Goal: Task Accomplishment & Management: Complete application form

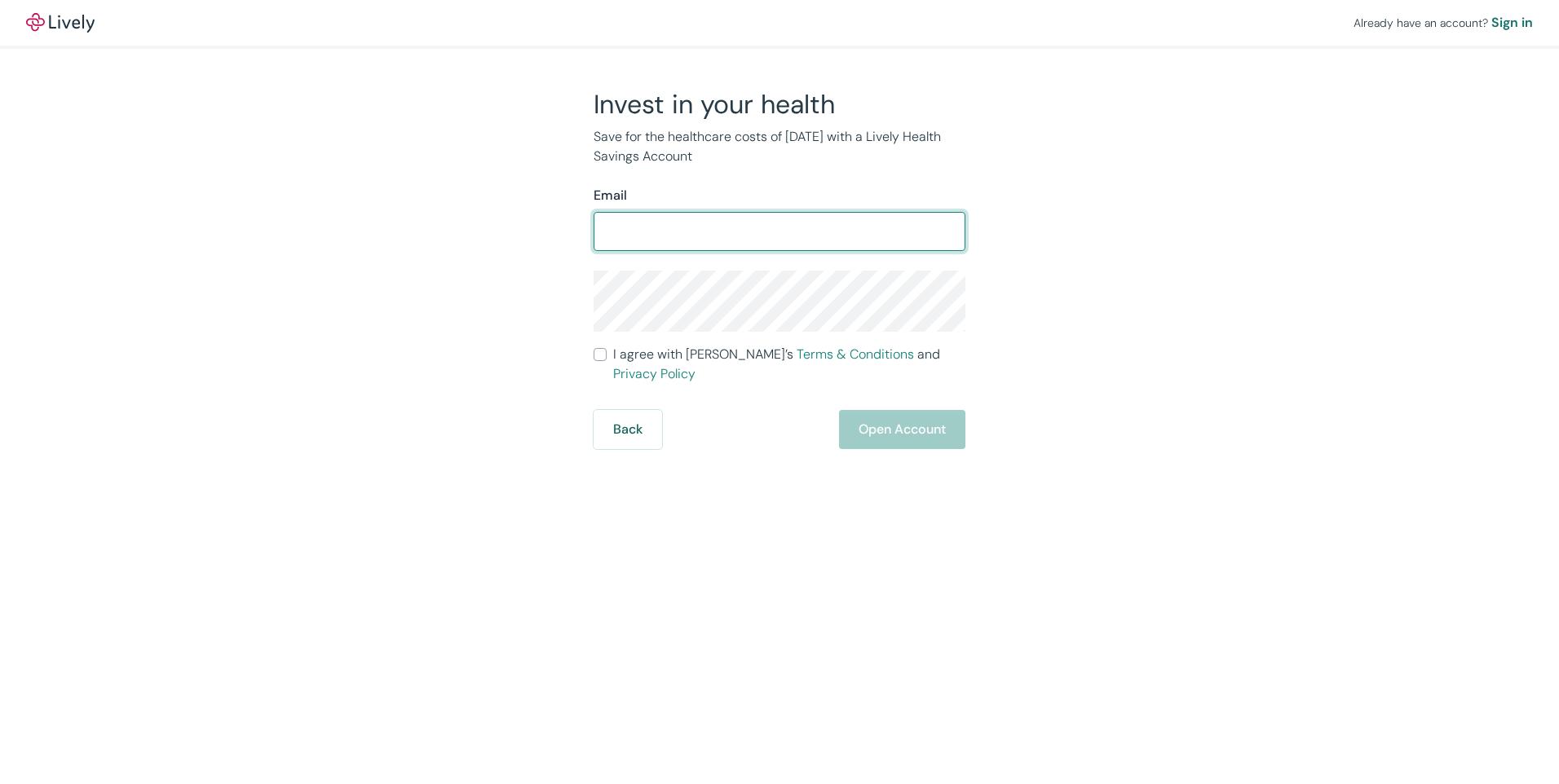
click at [714, 230] on input "Email" at bounding box center [779, 231] width 372 height 32
type input "[EMAIL_ADDRESS][DOMAIN_NAME]"
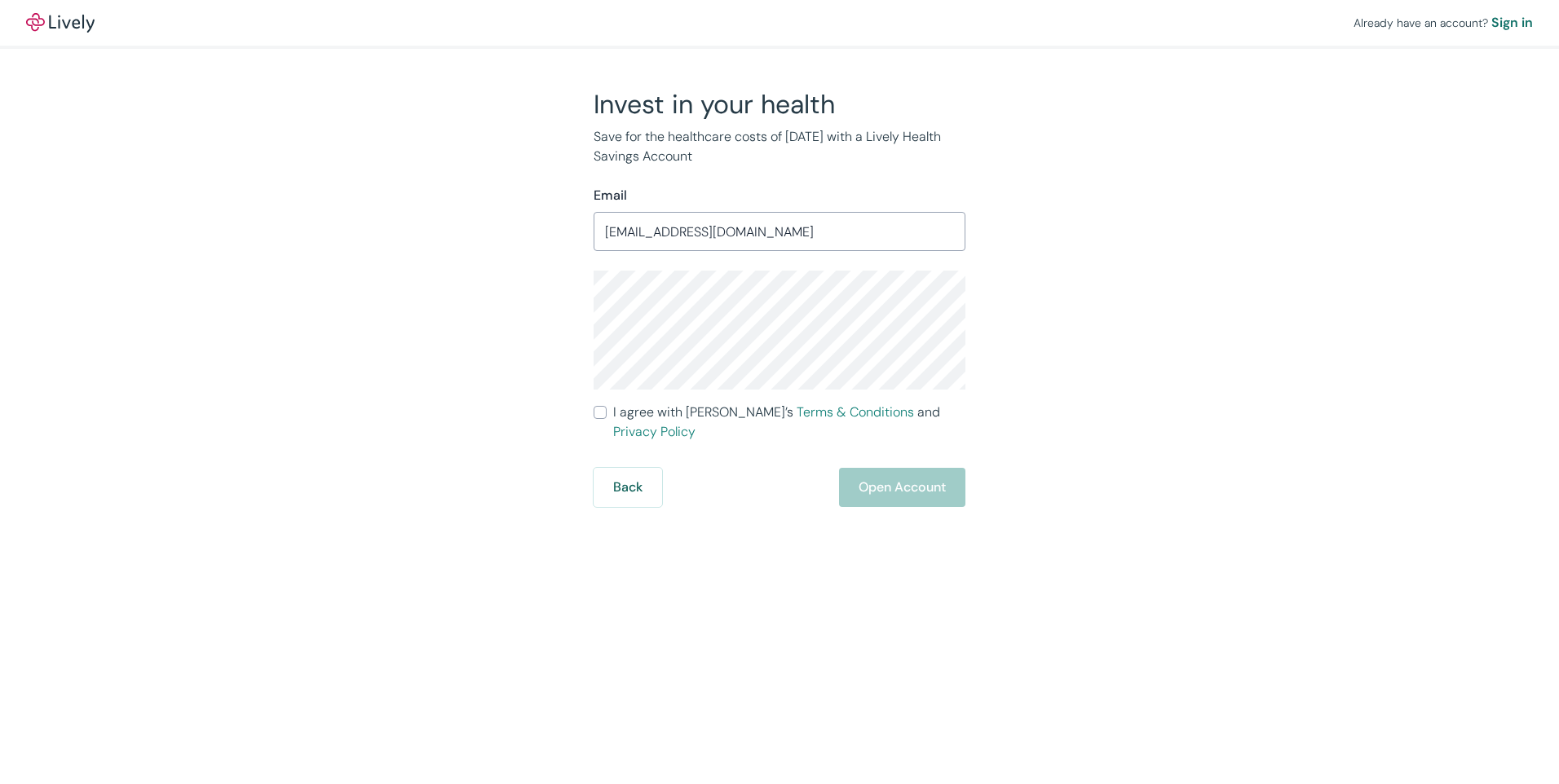
click at [603, 414] on input "I agree with Lively’s Terms & Conditions and Privacy Policy" at bounding box center [599, 412] width 13 height 13
checkbox input "true"
click at [900, 468] on button "Open Account" at bounding box center [902, 488] width 127 height 39
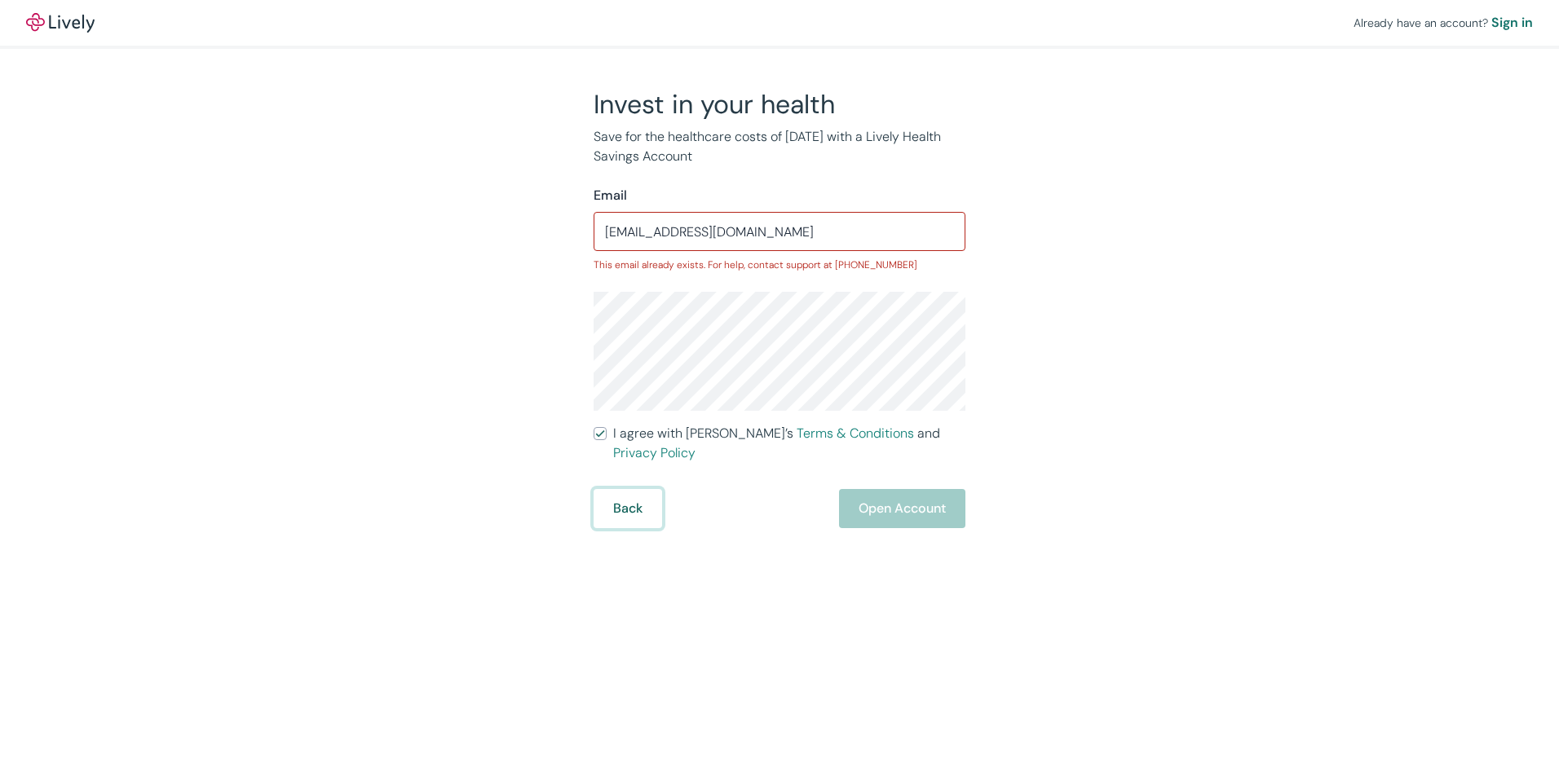
click at [641, 489] on button "Back" at bounding box center [627, 508] width 68 height 39
